Goal: Contribute content: Contribute content

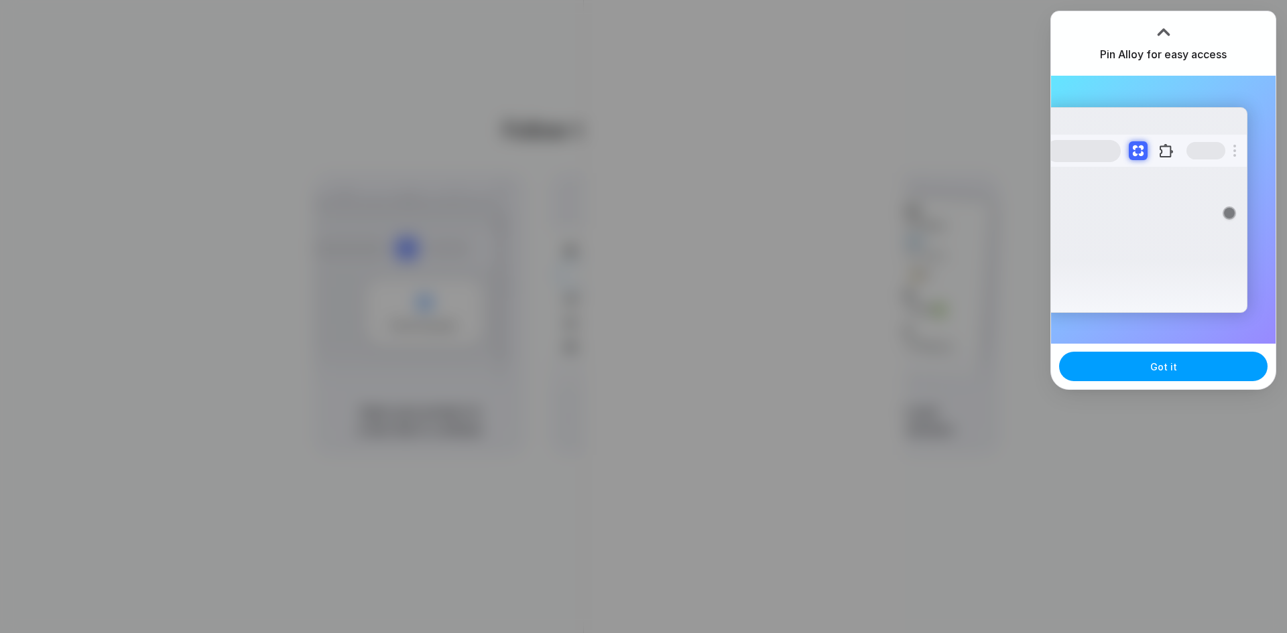
click at [1162, 364] on span "Got it" at bounding box center [1163, 367] width 27 height 14
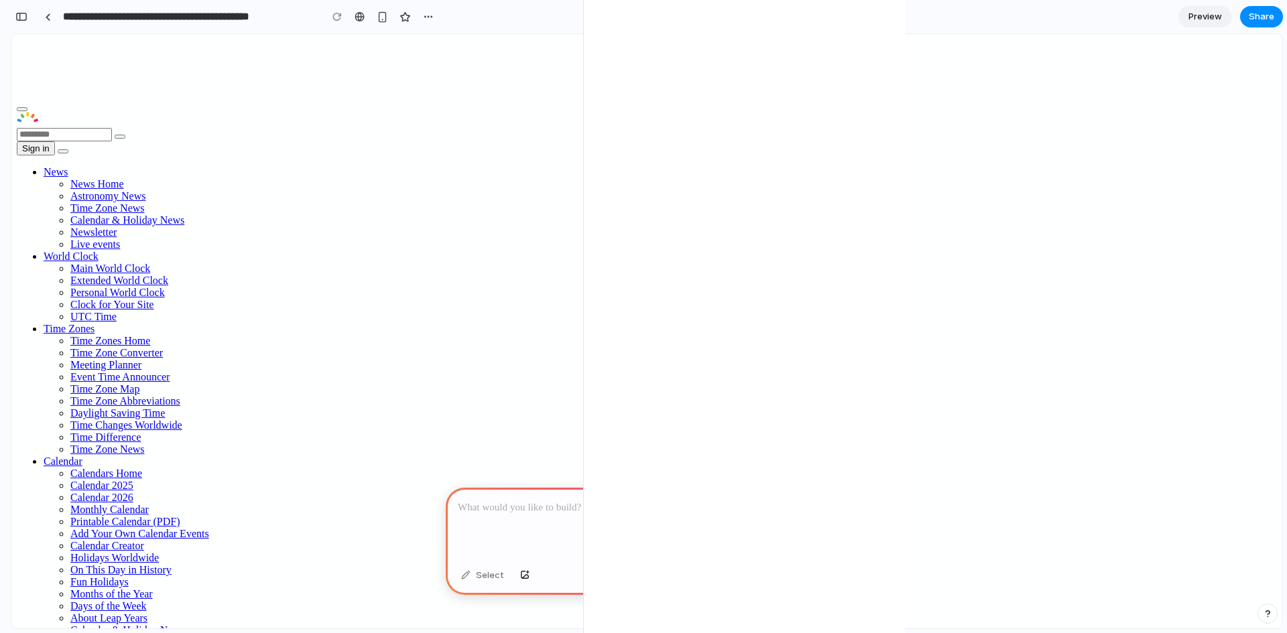
click at [538, 504] on p at bounding box center [647, 508] width 378 height 16
drag, startPoint x: 267, startPoint y: 153, endPoint x: 149, endPoint y: 228, distance: 140.0
click at [501, 494] on div at bounding box center [647, 524] width 402 height 72
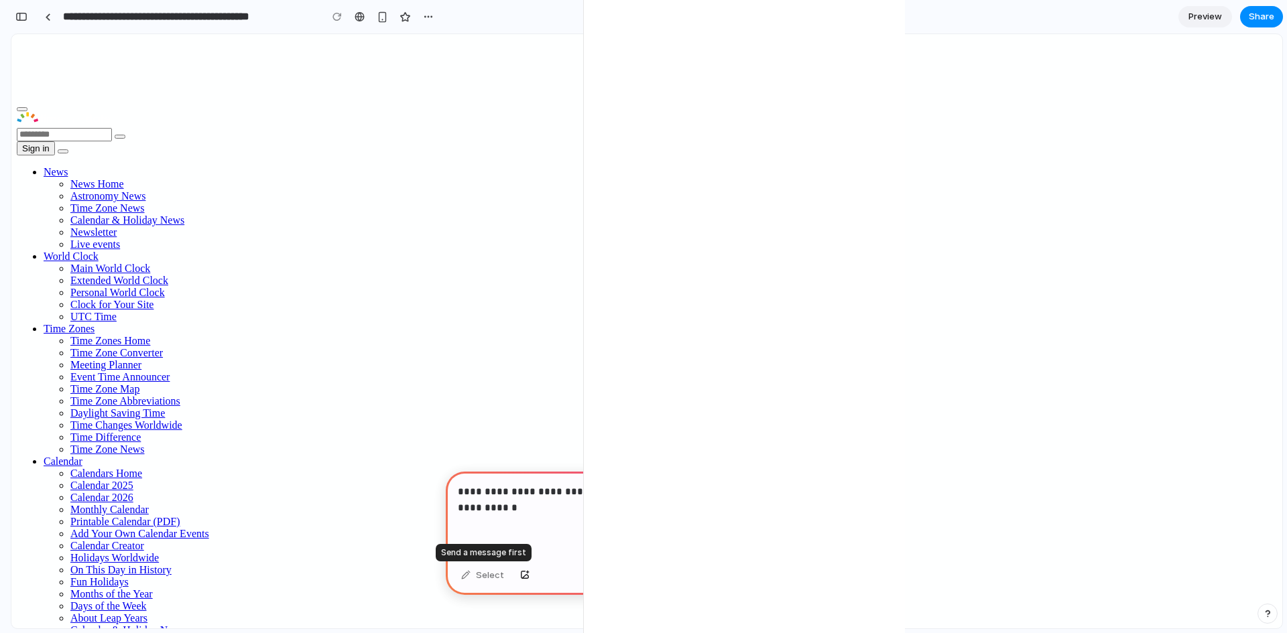
click at [481, 575] on div "Select" at bounding box center [482, 575] width 56 height 21
click at [819, 571] on div "button" at bounding box center [816, 575] width 9 height 9
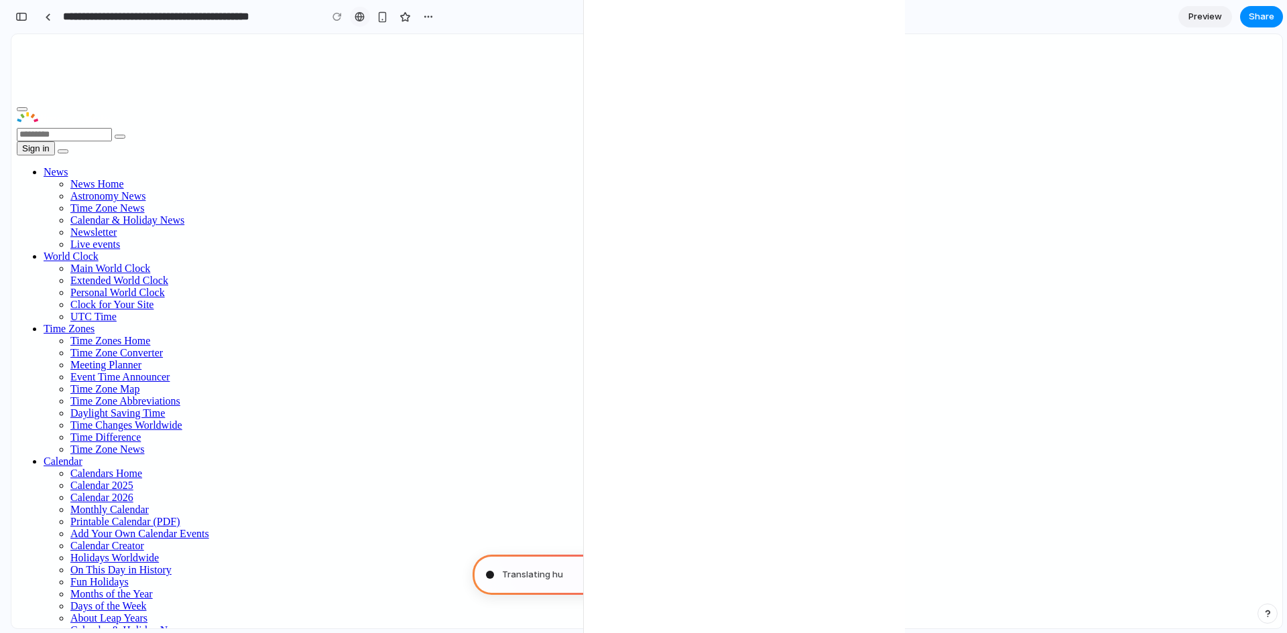
type input "**********"
